Goal: Task Accomplishment & Management: Manage account settings

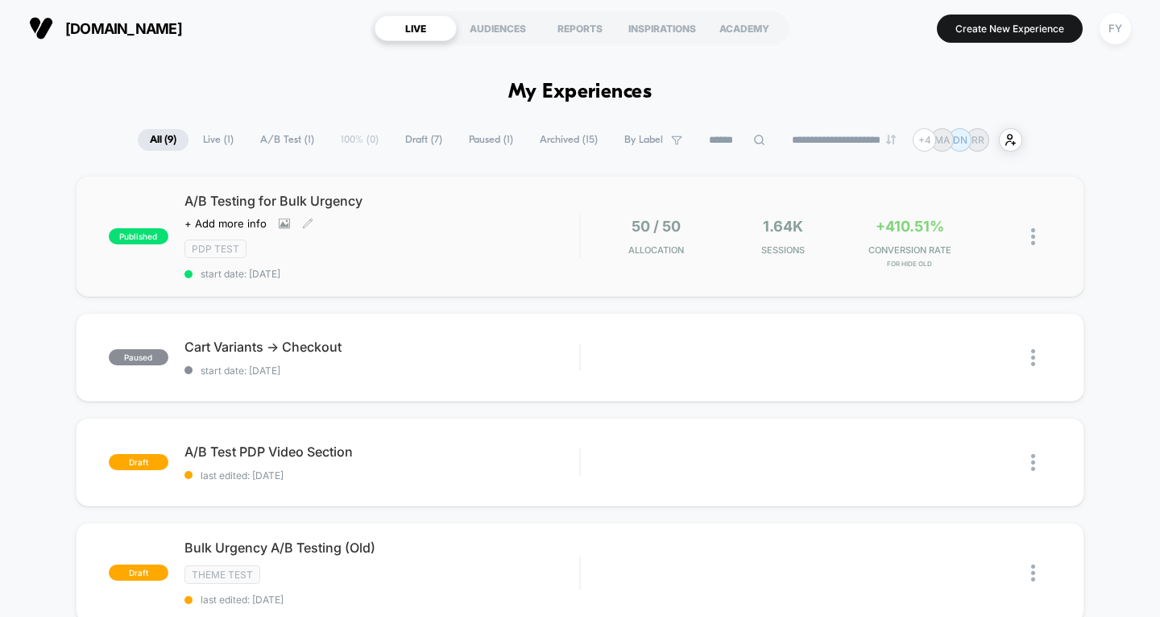
click at [392, 260] on div "A/B Testing for Bulk Urgency Click to view images Click to edit experience deta…" at bounding box center [383, 236] width 396 height 87
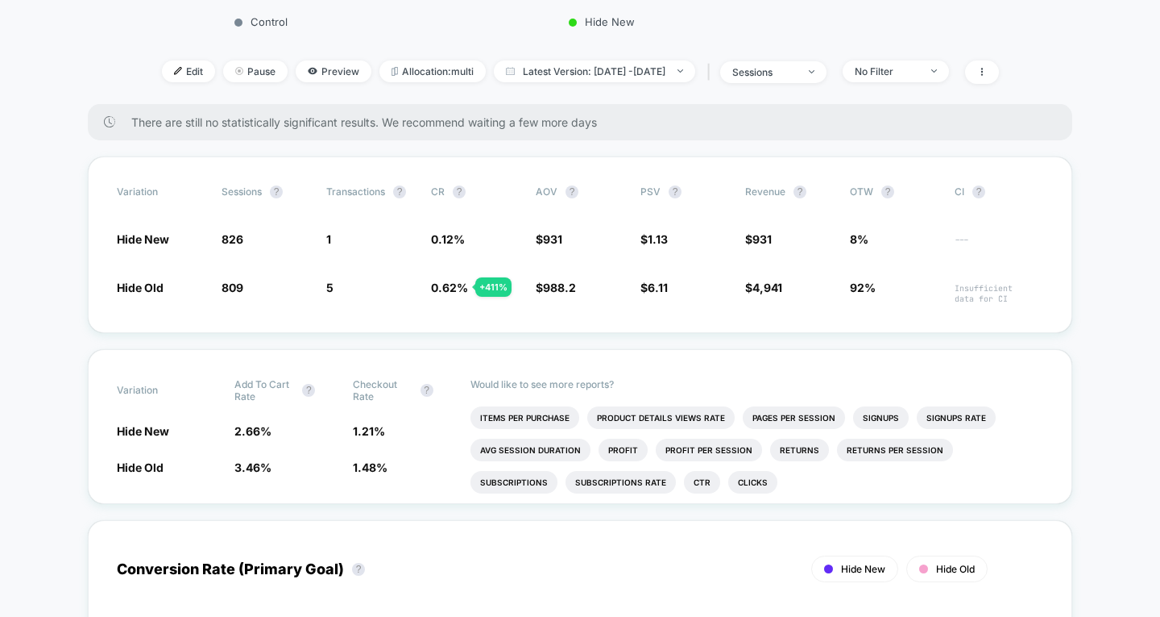
scroll to position [526, 0]
click at [318, 65] on span "Preview" at bounding box center [334, 70] width 76 height 22
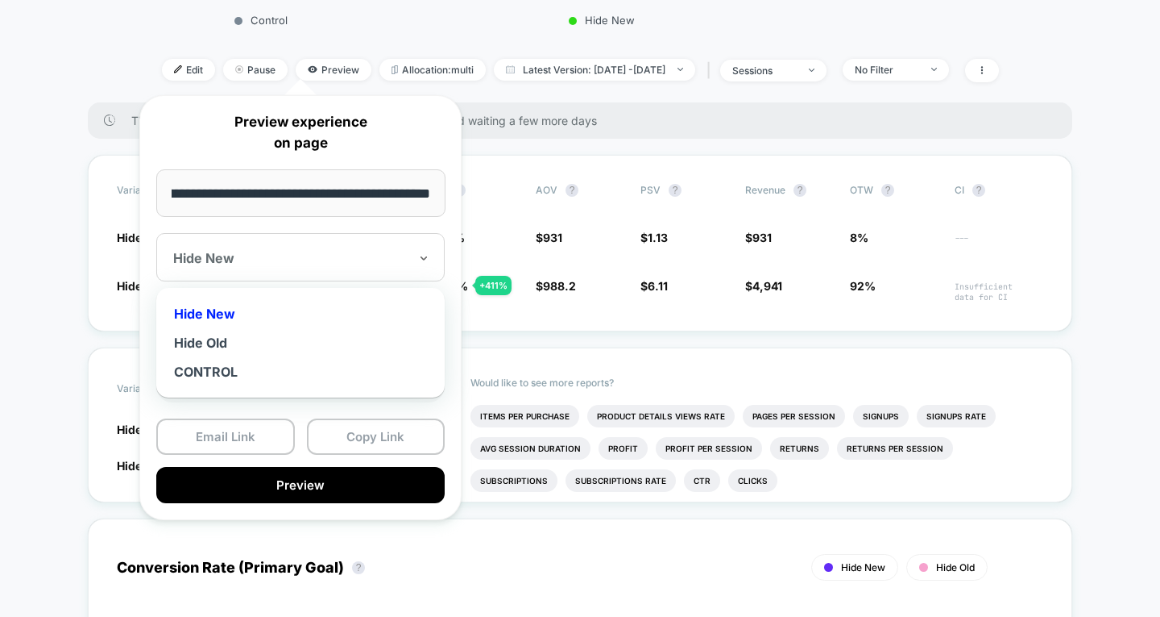
scroll to position [0, 0]
click at [346, 251] on div at bounding box center [290, 258] width 235 height 16
click at [299, 347] on div "Hide Old" at bounding box center [300, 342] width 272 height 29
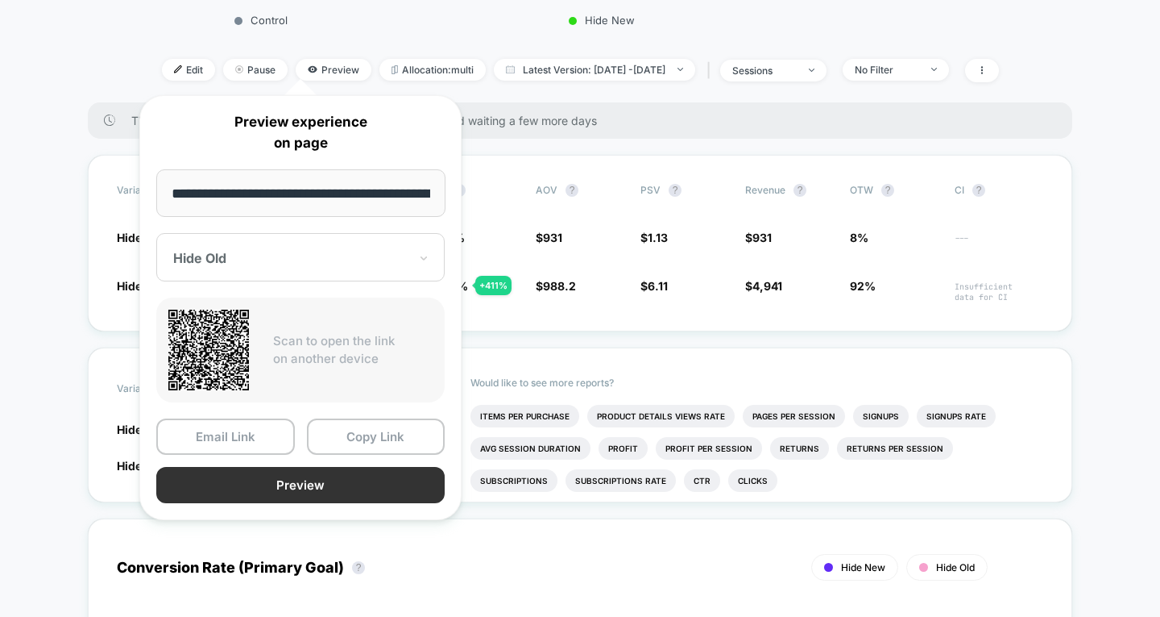
click at [267, 479] on button "Preview" at bounding box center [300, 485] width 289 height 36
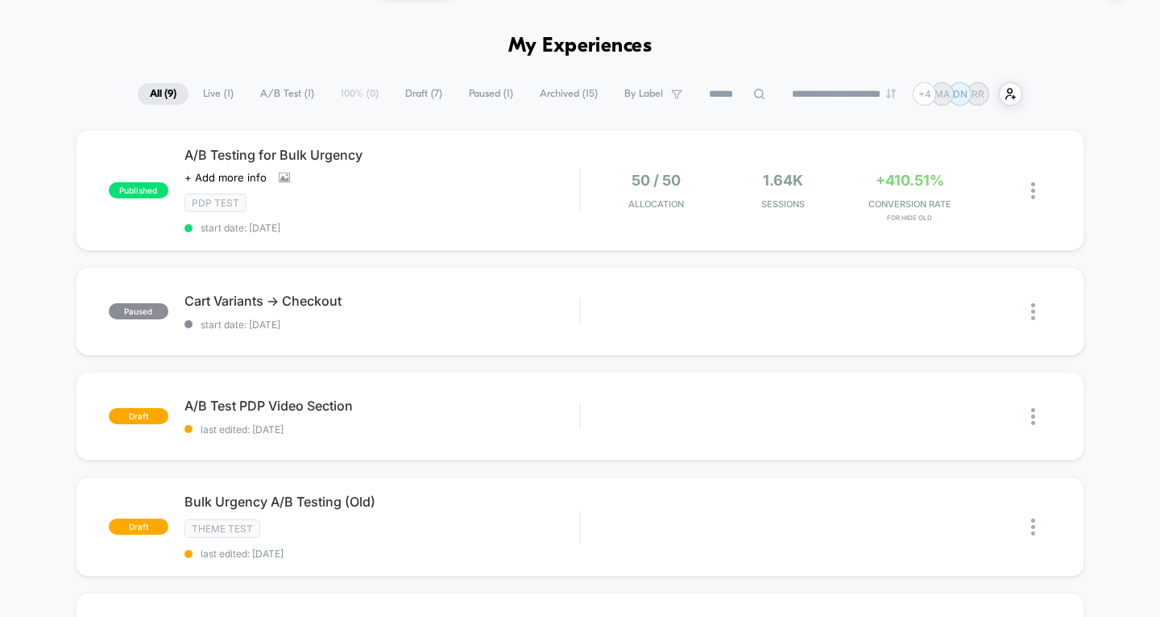
scroll to position [60, 0]
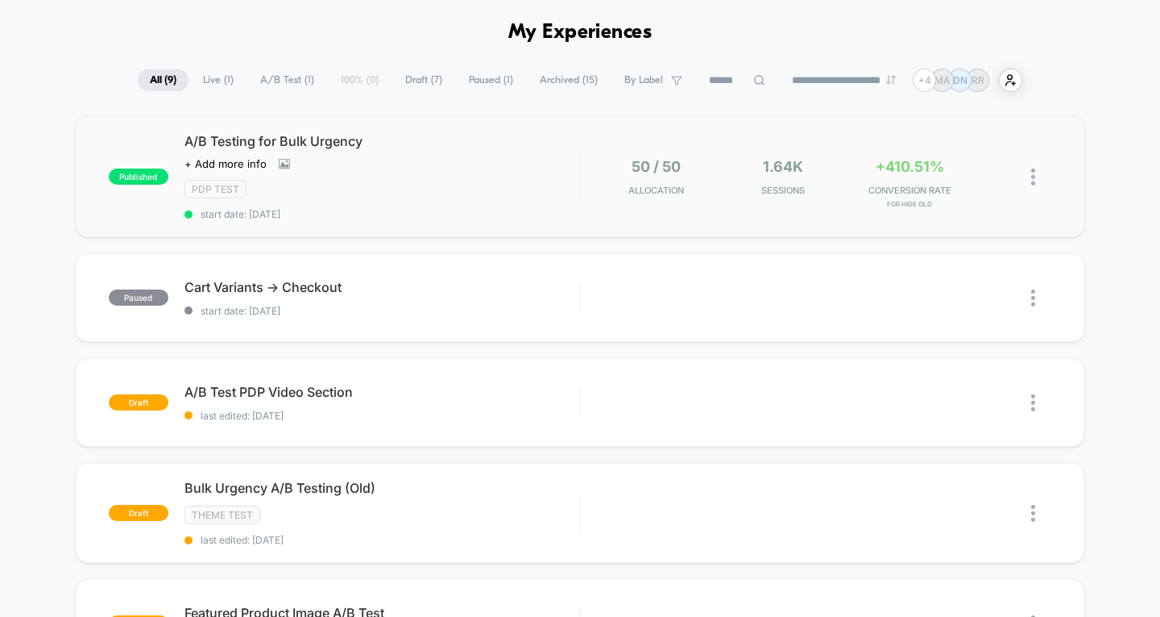
click at [1033, 176] on img at bounding box center [1034, 176] width 4 height 17
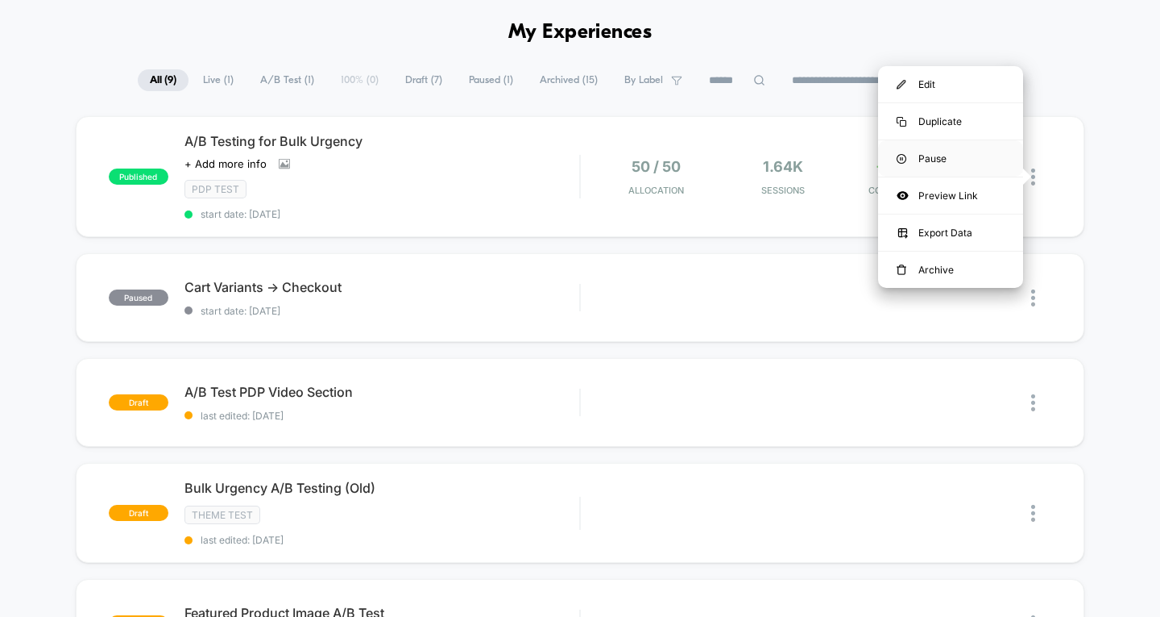
click at [984, 164] on div "Pause" at bounding box center [950, 158] width 145 height 36
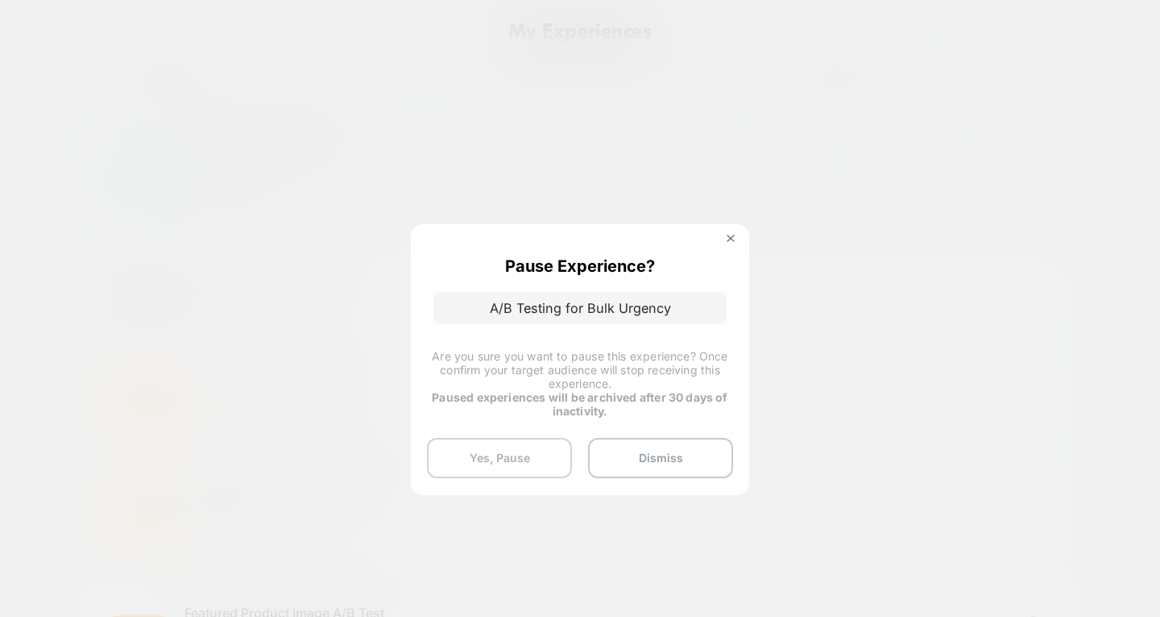
click at [541, 467] on button "Yes, Pause" at bounding box center [499, 458] width 145 height 40
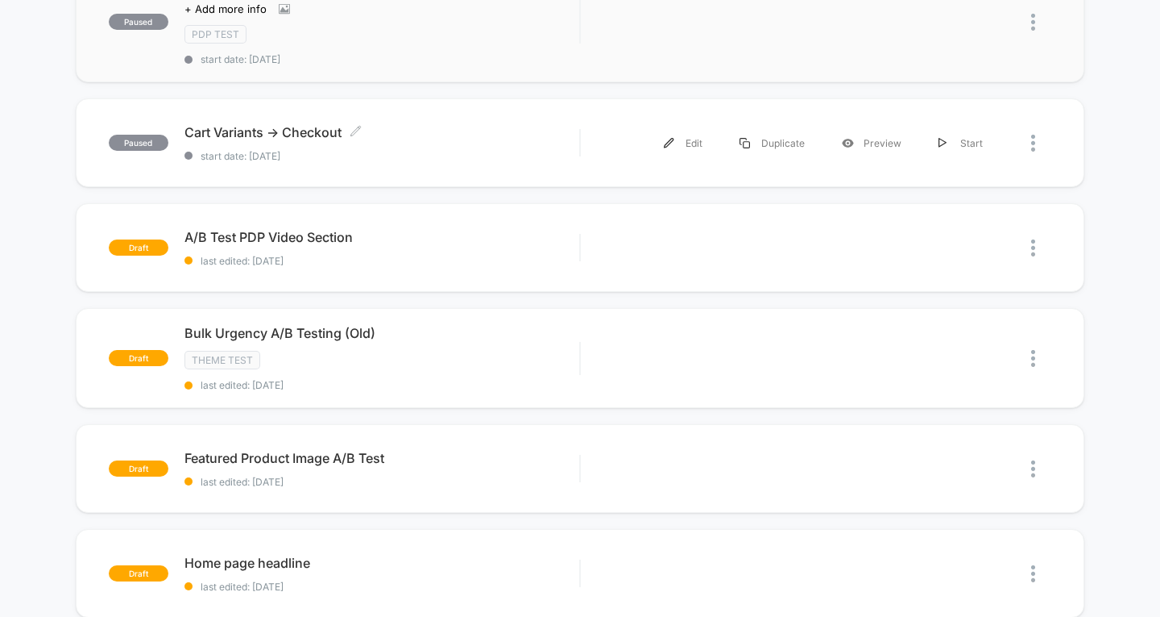
scroll to position [0, 0]
